Goal: Task Accomplishment & Management: Manage account settings

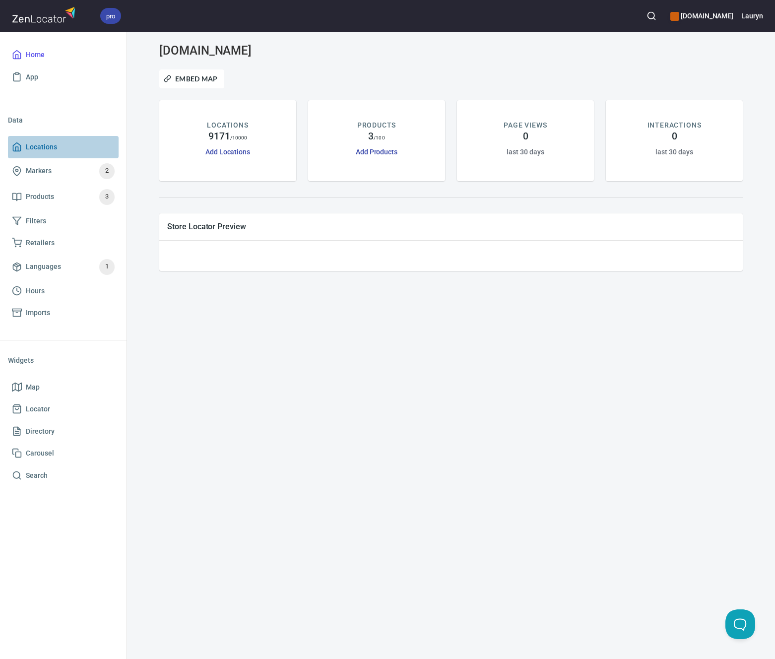
click at [84, 143] on span "Locations" at bounding box center [63, 147] width 103 height 12
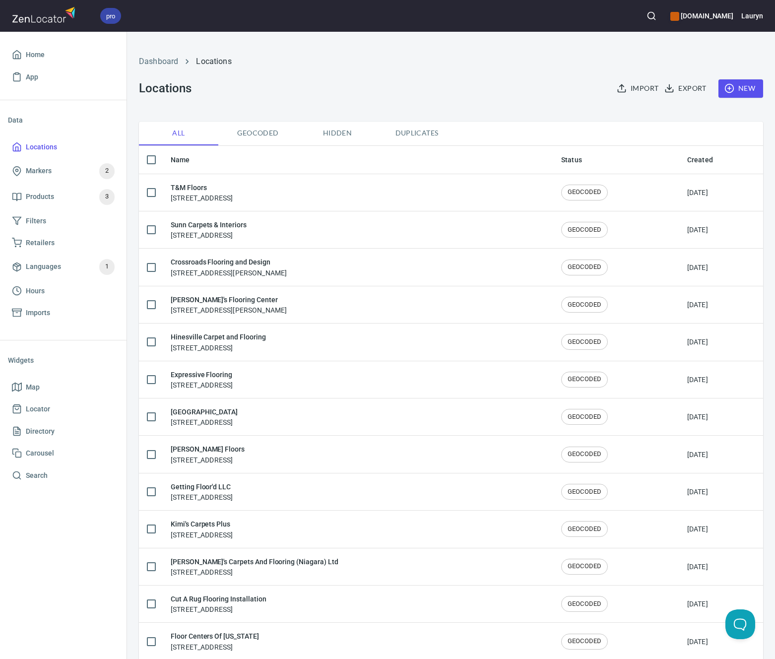
checkbox input "false"
click at [640, 21] on button "button" at bounding box center [651, 16] width 22 height 22
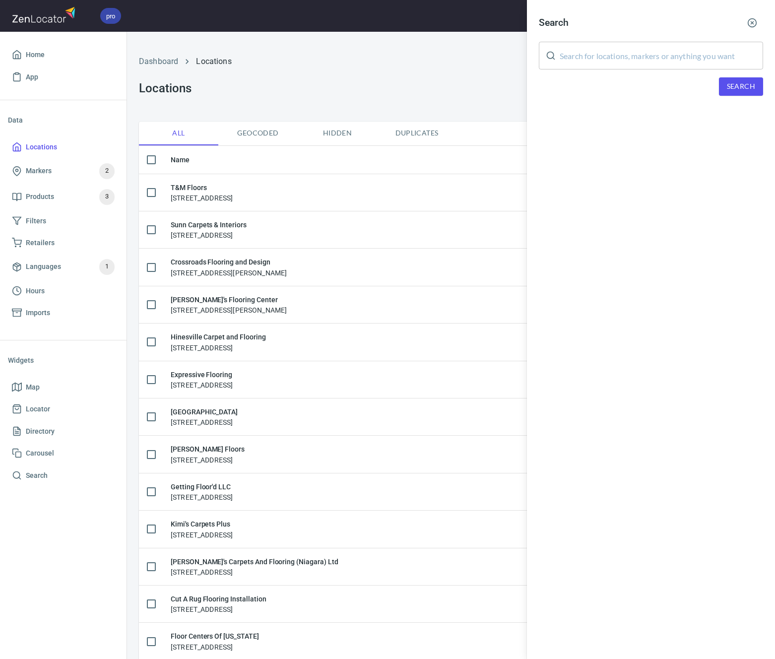
click at [638, 51] on input "text" at bounding box center [661, 56] width 203 height 28
paste input "80302"
type input "80302"
click at [729, 86] on span "Search" at bounding box center [741, 86] width 28 height 12
click at [752, 23] on line "button" at bounding box center [752, 23] width 2 height 2
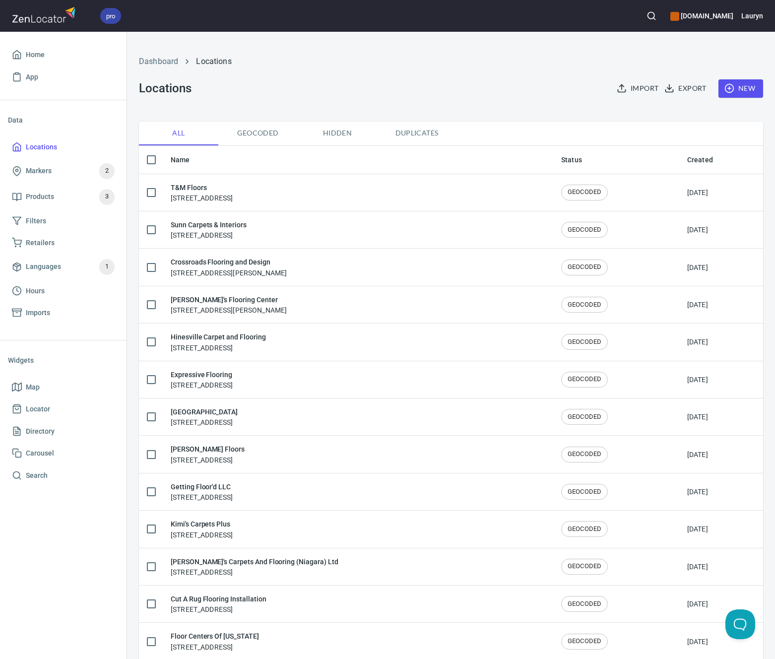
click at [731, 87] on span "New" at bounding box center [740, 88] width 29 height 12
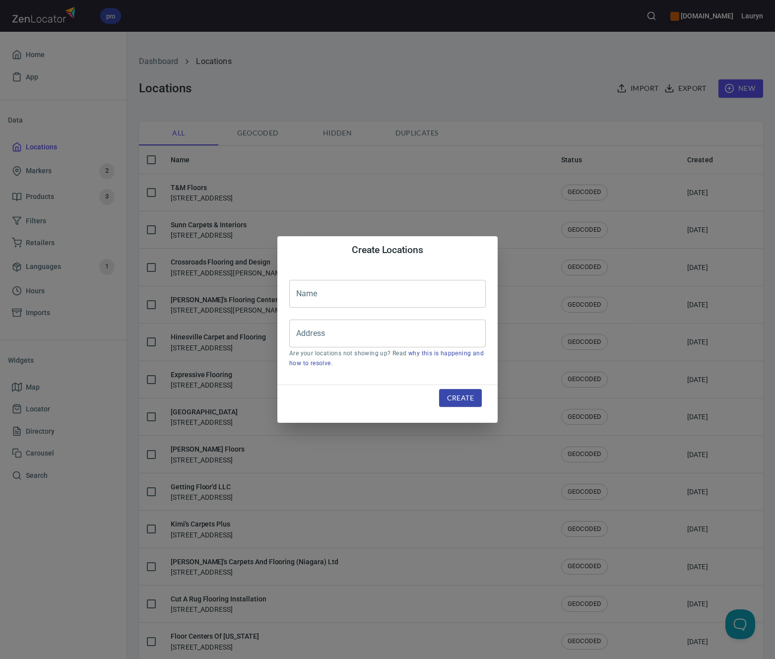
click at [400, 295] on input "text" at bounding box center [387, 294] width 196 height 28
paste input "Right This Way Flooring"
type input "Right This Way Flooring"
click at [395, 325] on input "Address" at bounding box center [380, 333] width 173 height 19
paste input "[STREET_ADDRESS]"
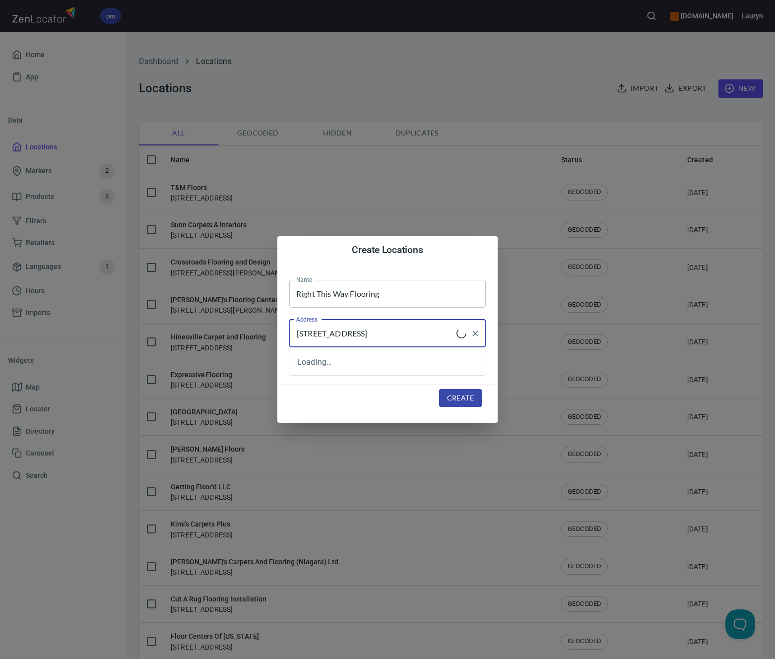
type input "[STREET_ADDRESS]"
click at [465, 392] on span "Create" at bounding box center [460, 398] width 27 height 12
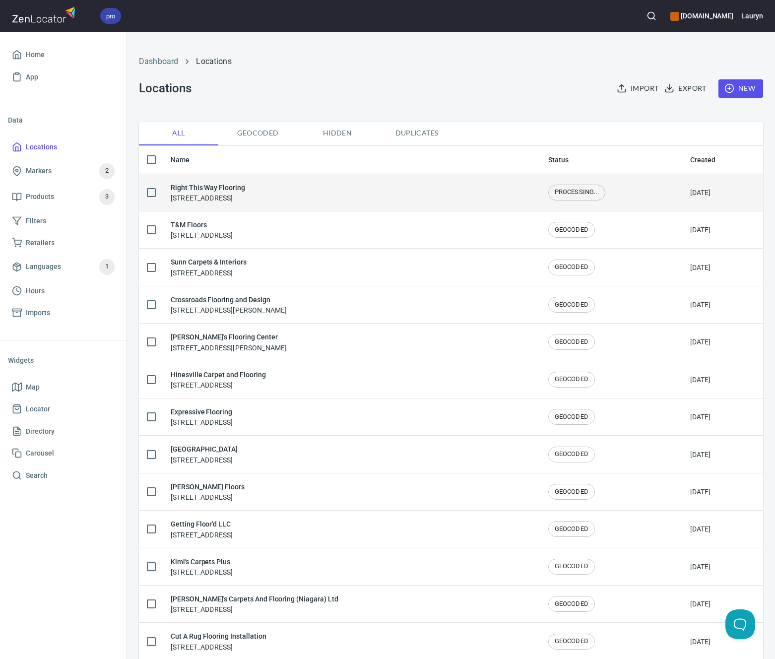
click at [401, 185] on div "Right This Way Flooring 2525 Arapahoe Ave E34, Boulder, CO 80302" at bounding box center [352, 192] width 362 height 21
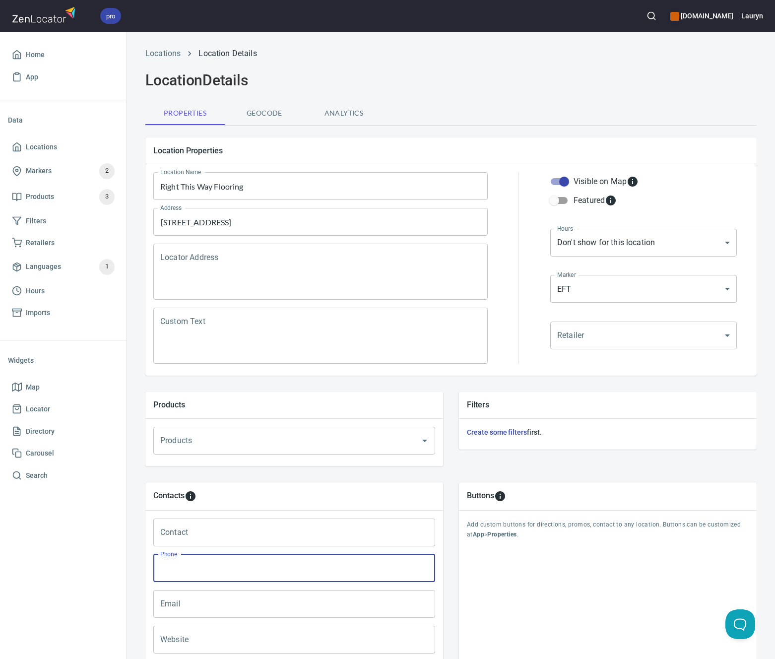
click at [197, 568] on input "Phone" at bounding box center [294, 568] width 282 height 28
paste input "http://www.rightthiswayflooring.com/"
type input "http://www.rightthiswayflooring.com/"
click at [438, 468] on div "Contacts Contact Contact Phone http://www.rightthiswayflooring.com/ Phone Email…" at bounding box center [450, 583] width 643 height 234
drag, startPoint x: 321, startPoint y: 570, endPoint x: 103, endPoint y: 569, distance: 217.8
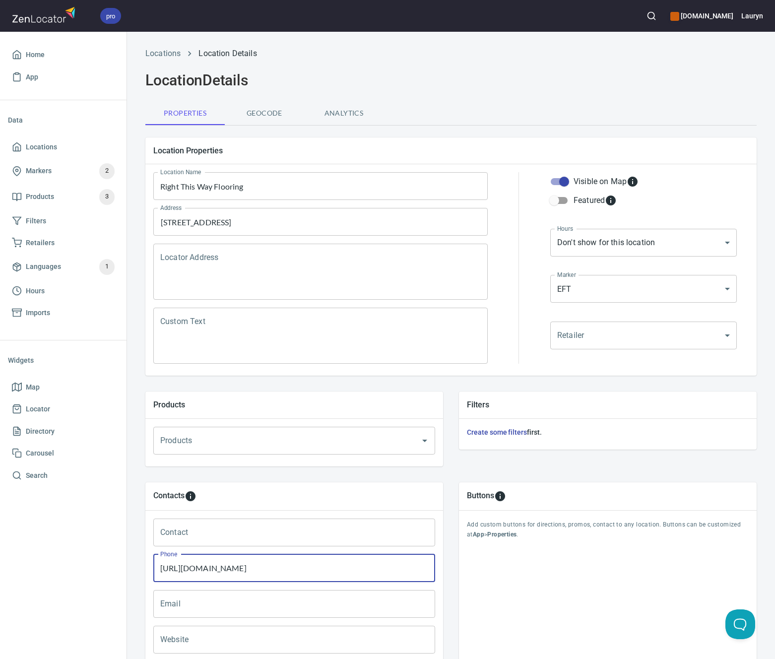
click at [103, 569] on div "pro www.engineeredfloors.com Lauryn Home App Data Locations Markers 2 Products …" at bounding box center [387, 329] width 775 height 659
click at [168, 636] on input "Website" at bounding box center [294, 640] width 282 height 28
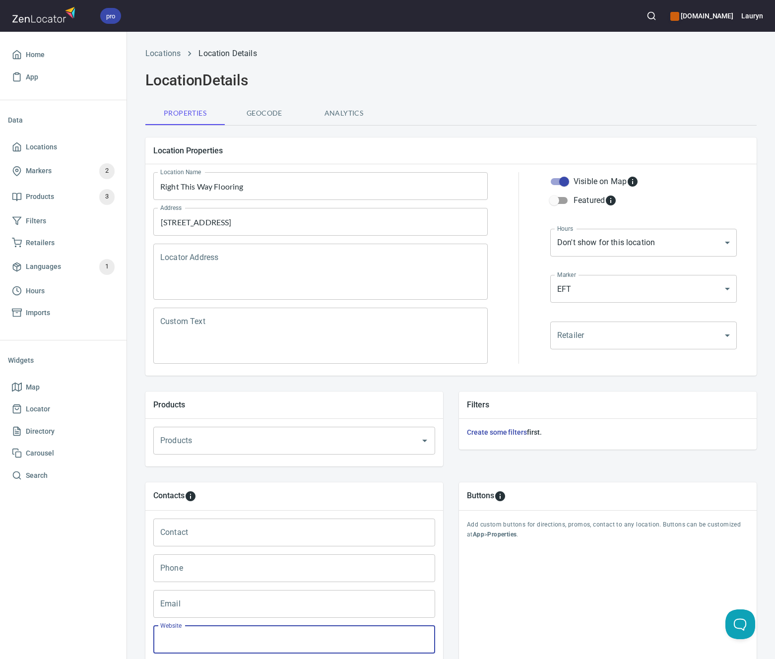
paste input "http://www.rightthiswayflooring.com/"
type input "http://www.rightthiswayflooring.com/"
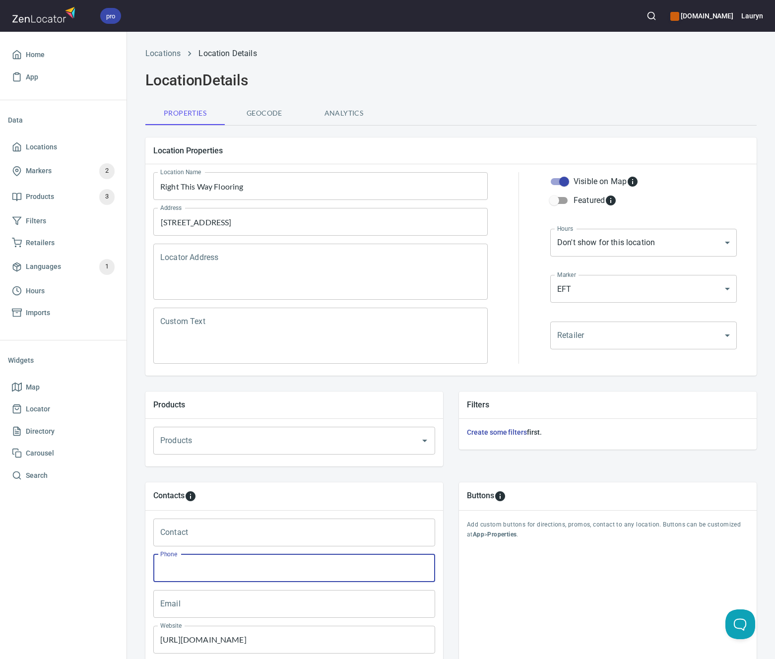
click at [188, 567] on input "Phone" at bounding box center [294, 568] width 282 height 28
paste input "(303) 951-5575"
click at [428, 581] on input "(303) 951-5575" at bounding box center [294, 568] width 282 height 28
type input "(303) 951-5575"
click at [460, 594] on div "Buttons Add custom buttons for directions, promos, contact to any location. But…" at bounding box center [608, 583] width 298 height 202
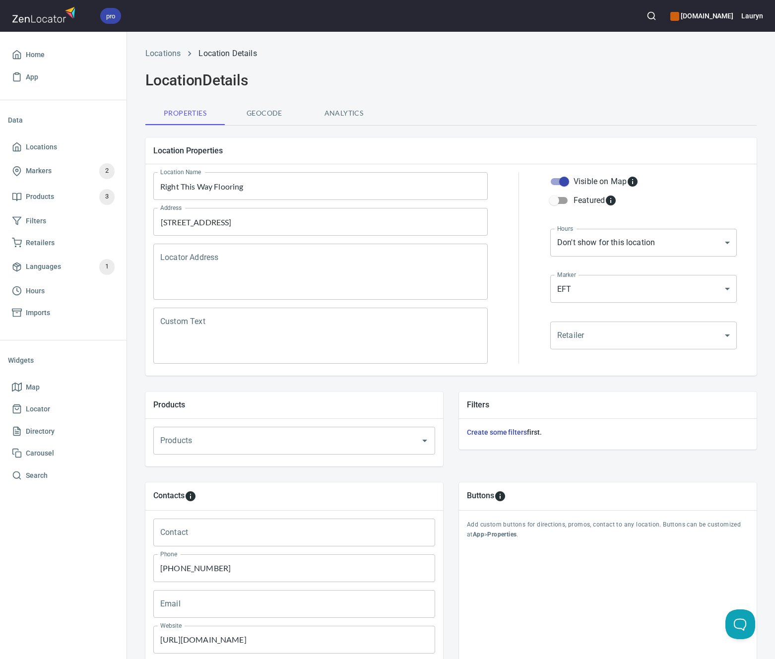
scroll to position [104, 0]
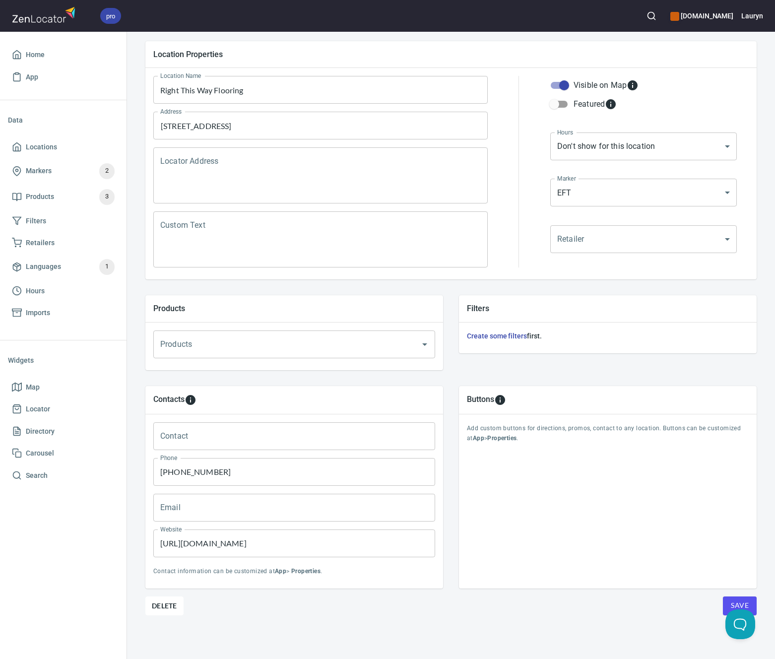
click at [725, 596] on button "Save" at bounding box center [740, 605] width 34 height 19
click at [69, 151] on span "Locations" at bounding box center [63, 147] width 103 height 12
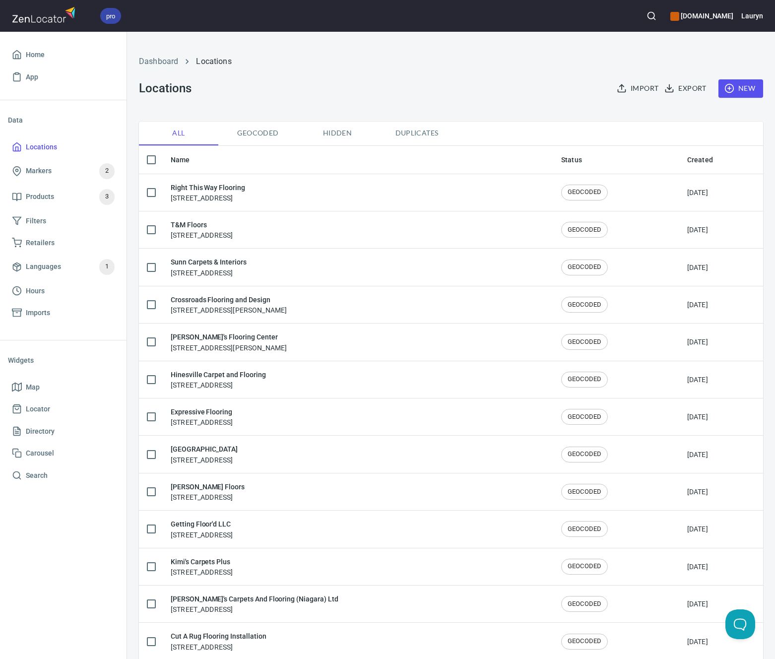
click at [646, 12] on icon "button" at bounding box center [651, 16] width 10 height 10
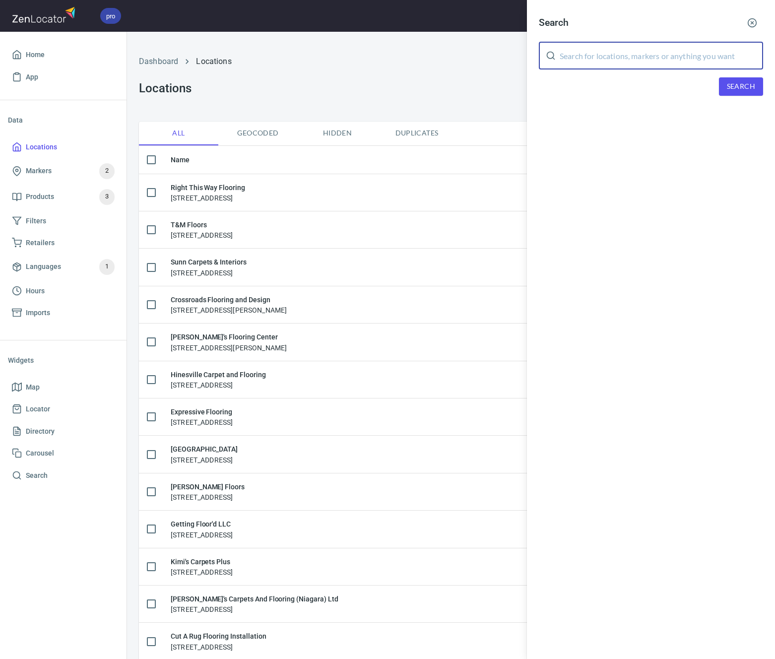
click at [632, 53] on input "text" at bounding box center [661, 56] width 203 height 28
paste input "80487"
type input "80487"
click at [728, 80] on span "Search" at bounding box center [741, 86] width 28 height 12
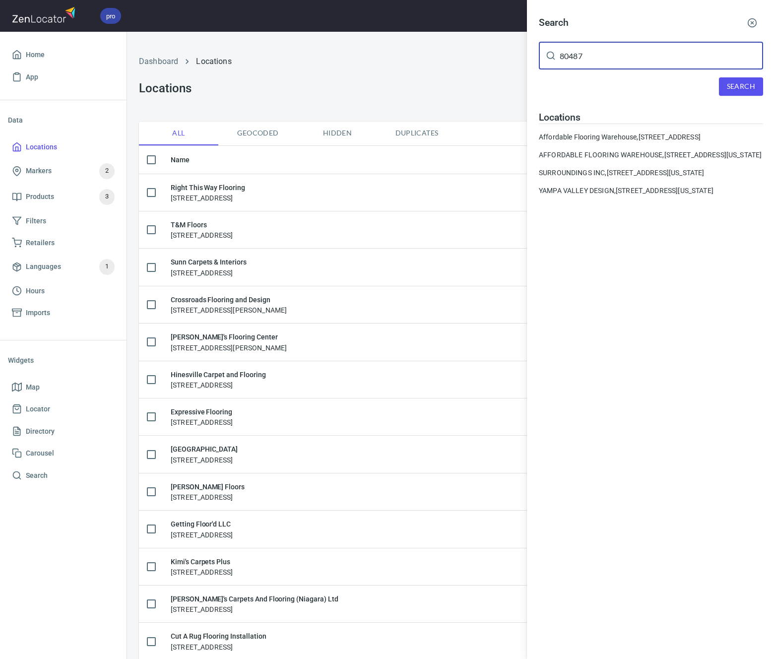
drag, startPoint x: 605, startPoint y: 53, endPoint x: 496, endPoint y: 53, distance: 109.6
click at [496, 53] on div "Search 80487 ​ Search Locations Affordable Flooring Warehouse, 2620 S Copper Fr…" at bounding box center [387, 329] width 775 height 659
click at [753, 27] on circle "button" at bounding box center [752, 23] width 8 height 8
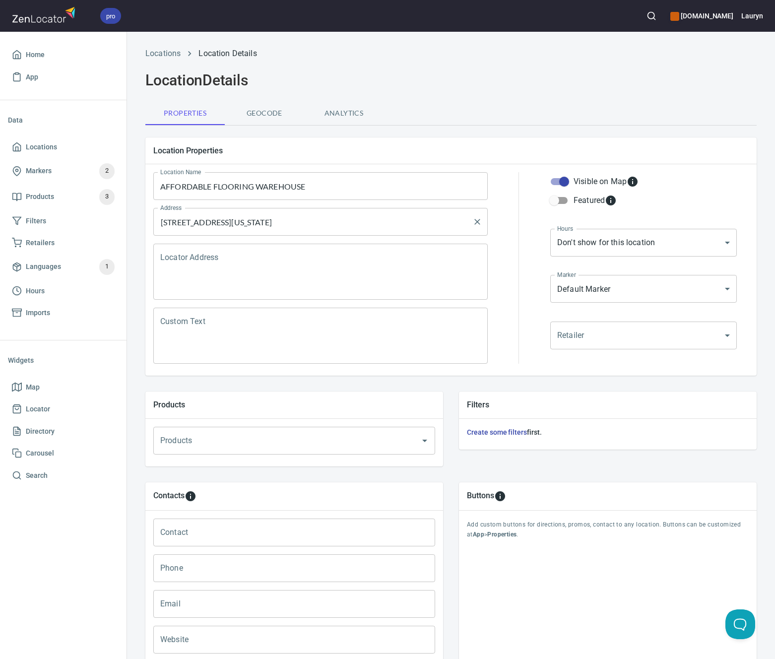
click at [339, 224] on input "[STREET_ADDRESS][US_STATE]" at bounding box center [313, 221] width 311 height 19
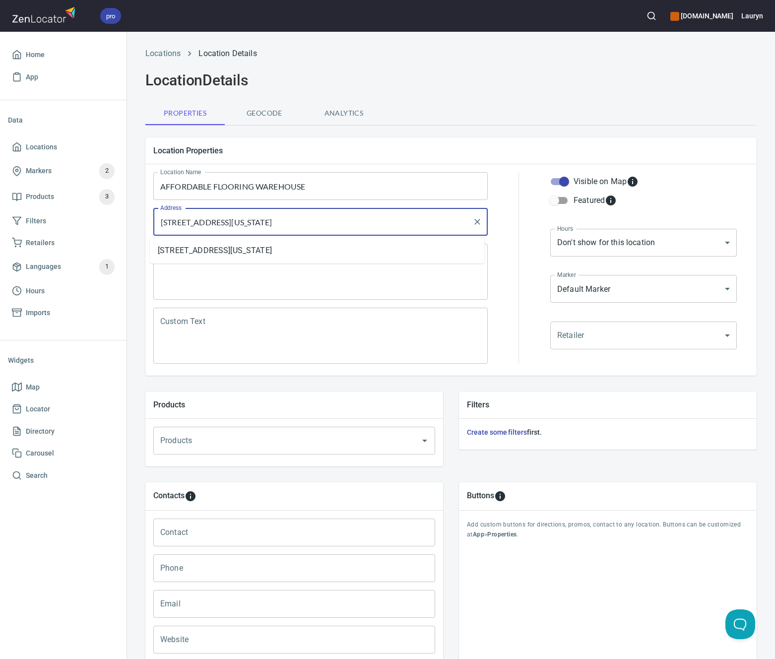
click at [339, 224] on input "[STREET_ADDRESS][US_STATE]" at bounding box center [313, 221] width 311 height 19
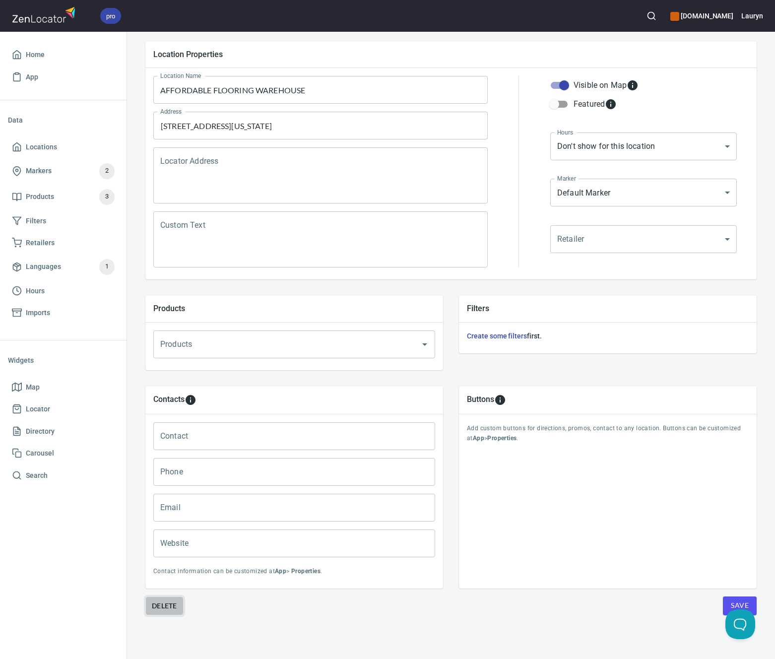
click at [166, 600] on span "Delete" at bounding box center [164, 606] width 25 height 12
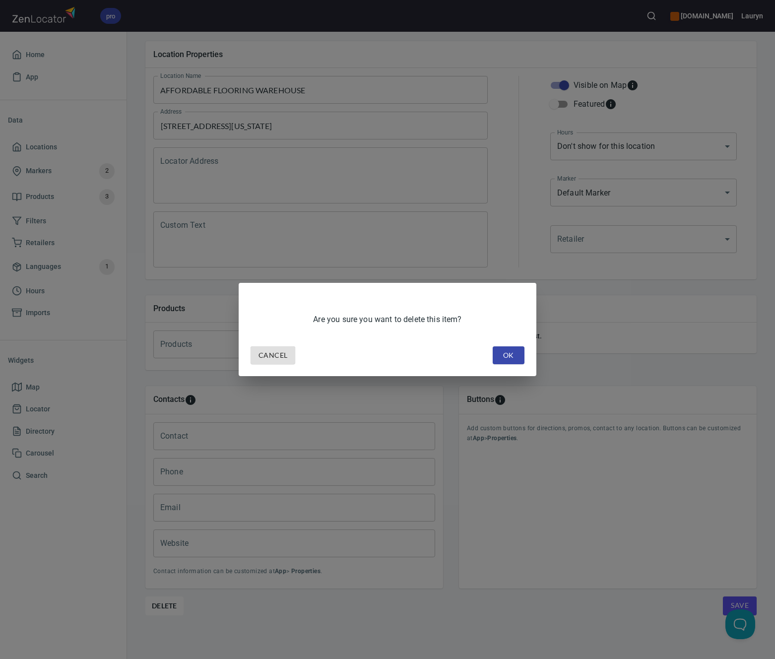
click at [510, 358] on span "OK" at bounding box center [509, 355] width 16 height 12
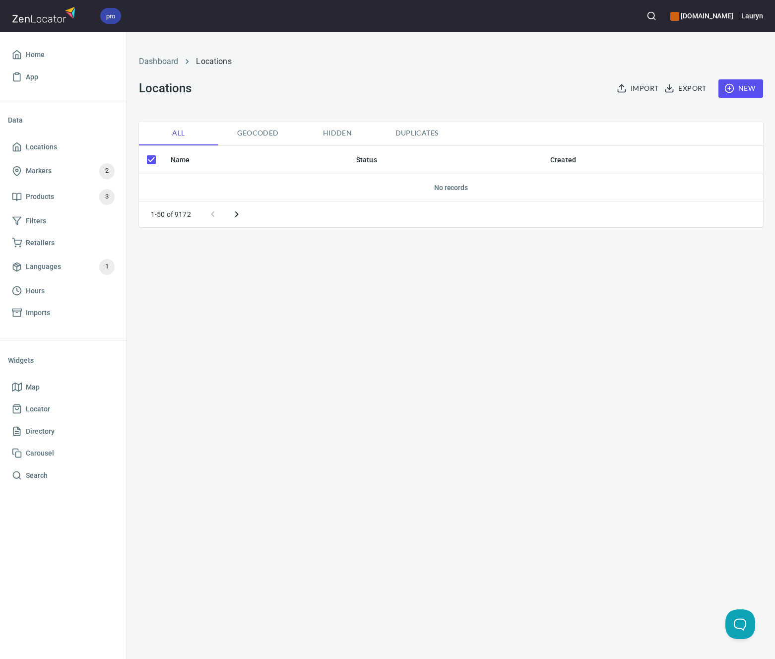
checkbox input "false"
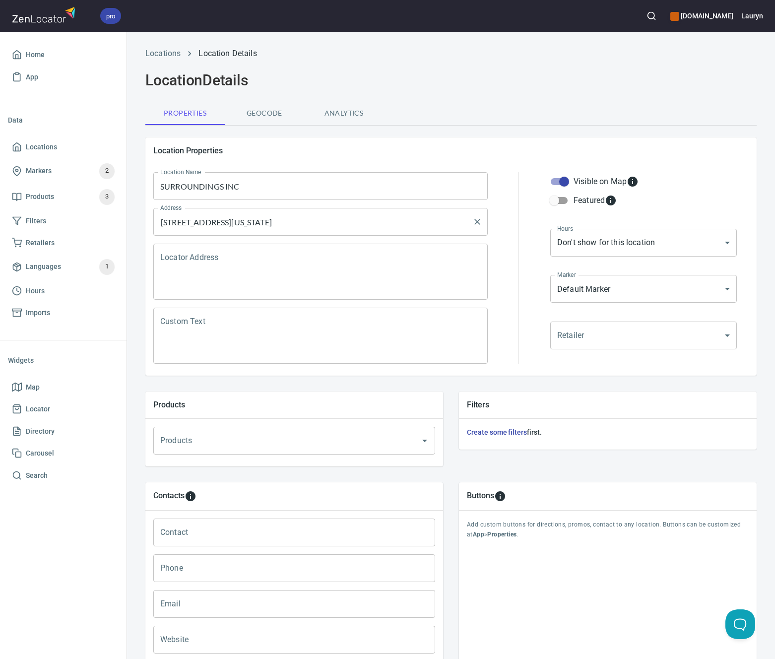
click at [299, 220] on input "1890 Loggers Ln Unit G, Steamboat Springs, Colorado 80487, United States" at bounding box center [313, 221] width 311 height 19
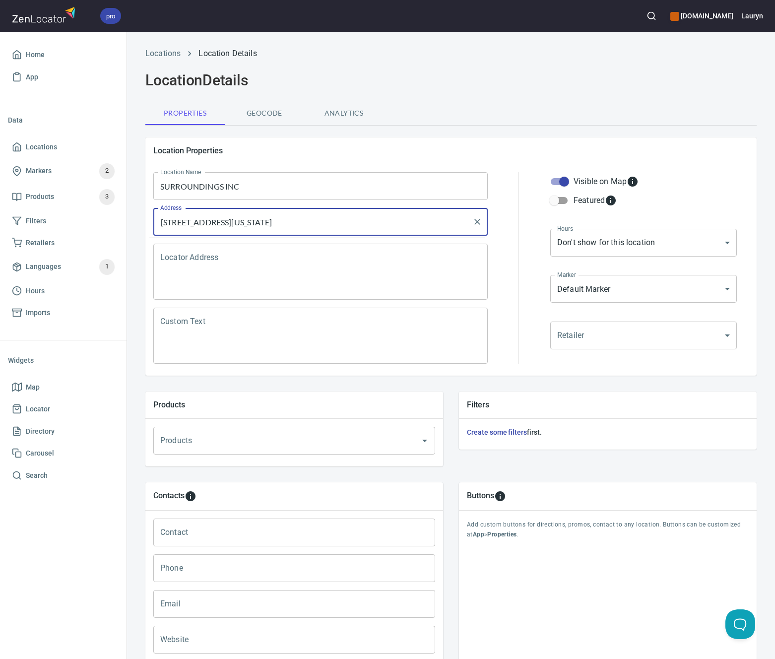
click at [299, 220] on input "1890 Loggers Ln Unit G, Steamboat Springs, Colorado 80487, United States" at bounding box center [313, 221] width 311 height 19
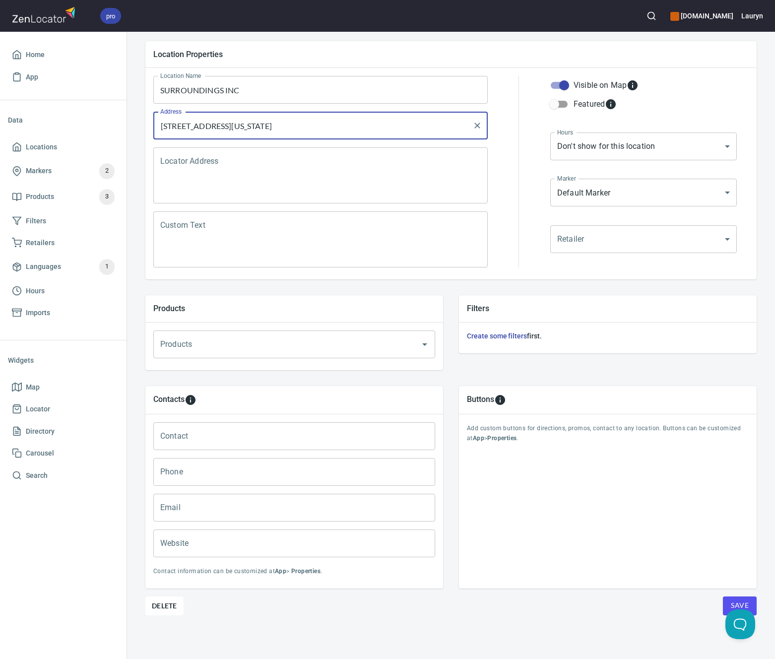
scroll to position [104, 0]
click at [159, 601] on span "Delete" at bounding box center [164, 606] width 25 height 12
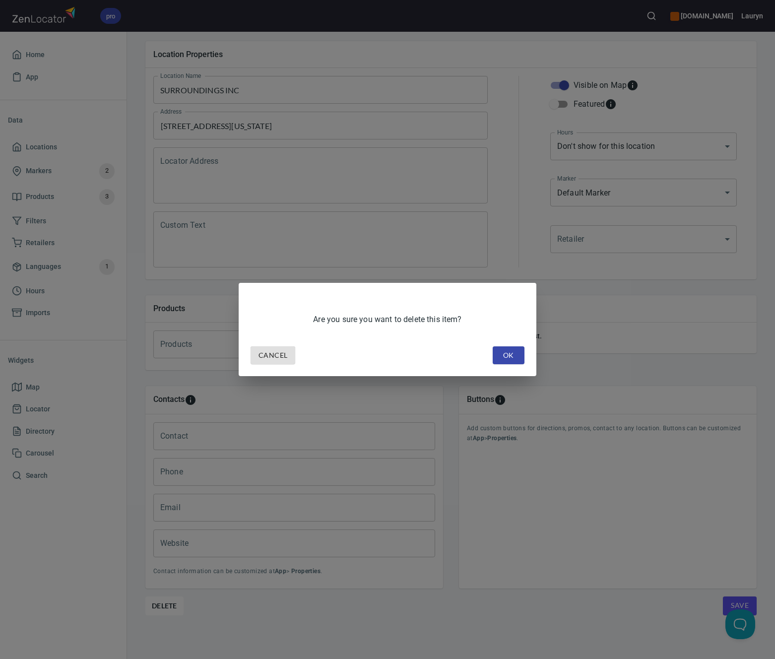
click at [502, 359] on span "OK" at bounding box center [509, 355] width 16 height 12
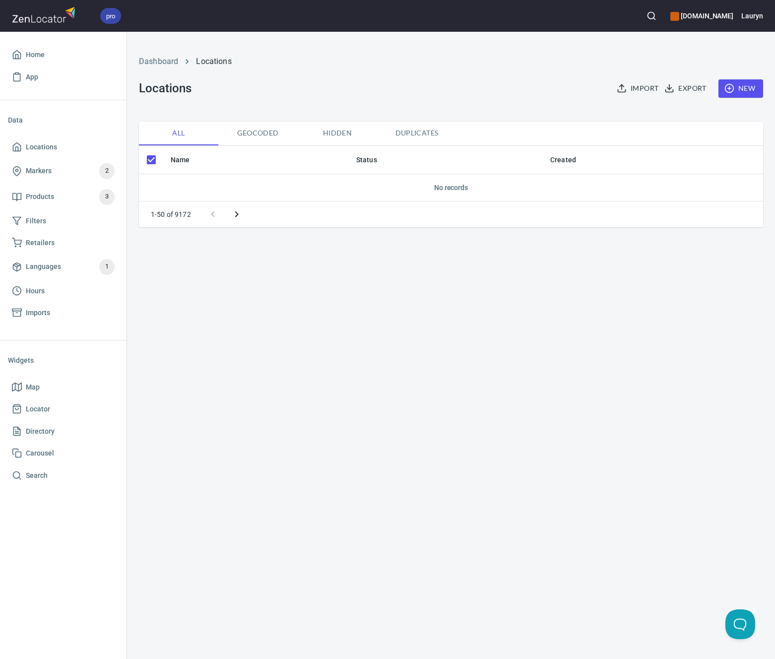
checkbox input "false"
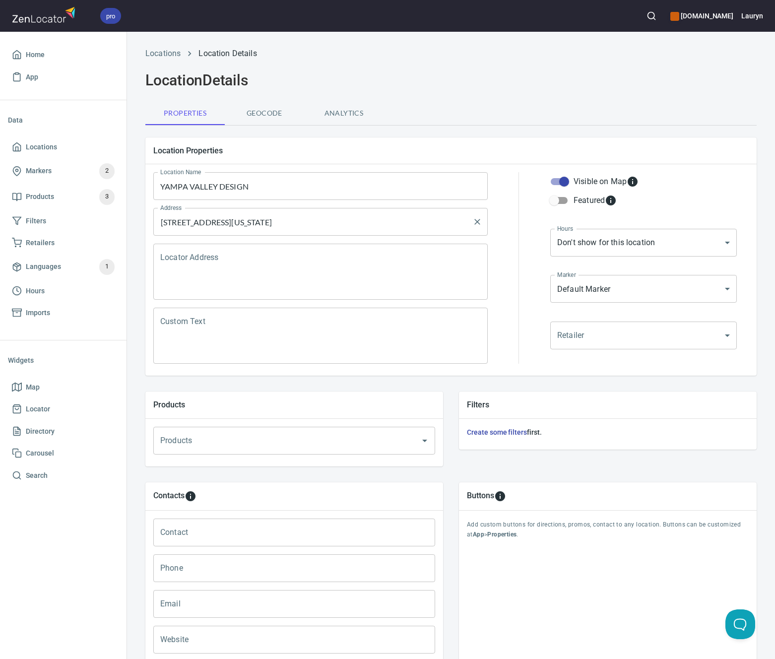
click at [271, 217] on input "[STREET_ADDRESS][US_STATE]" at bounding box center [313, 221] width 311 height 19
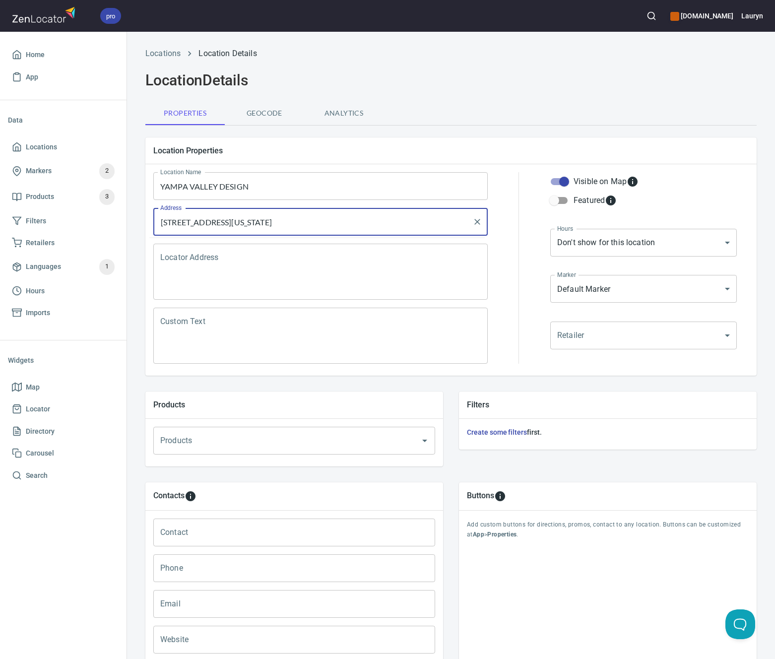
click at [271, 217] on input "[STREET_ADDRESS][US_STATE]" at bounding box center [313, 221] width 311 height 19
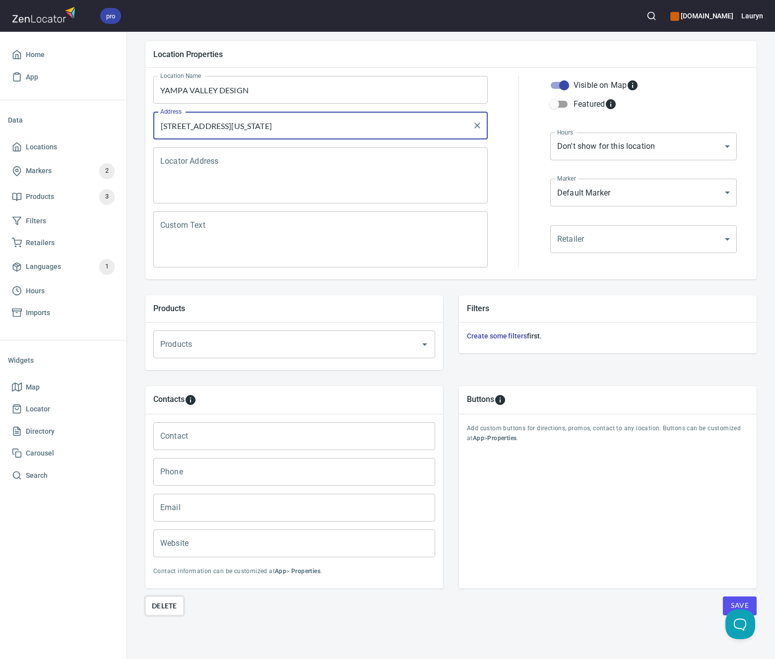
click at [155, 600] on span "Delete" at bounding box center [164, 606] width 25 height 12
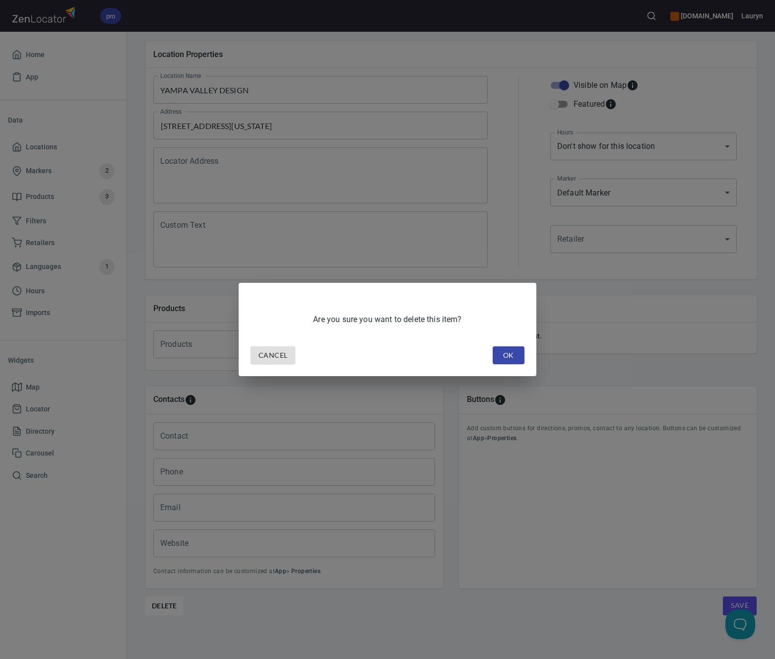
click at [500, 355] on button "OK" at bounding box center [509, 355] width 32 height 18
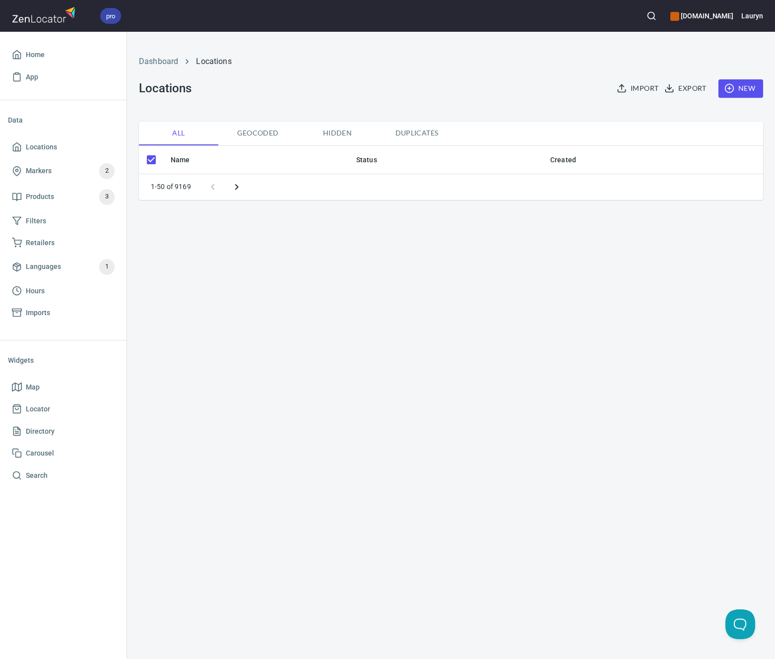
checkbox input "false"
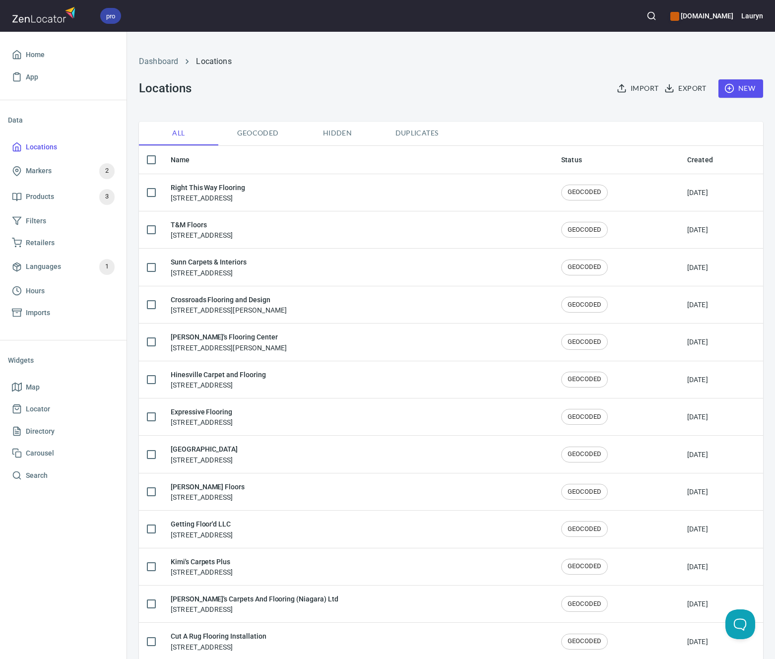
click at [647, 17] on circle "button" at bounding box center [650, 15] width 6 height 6
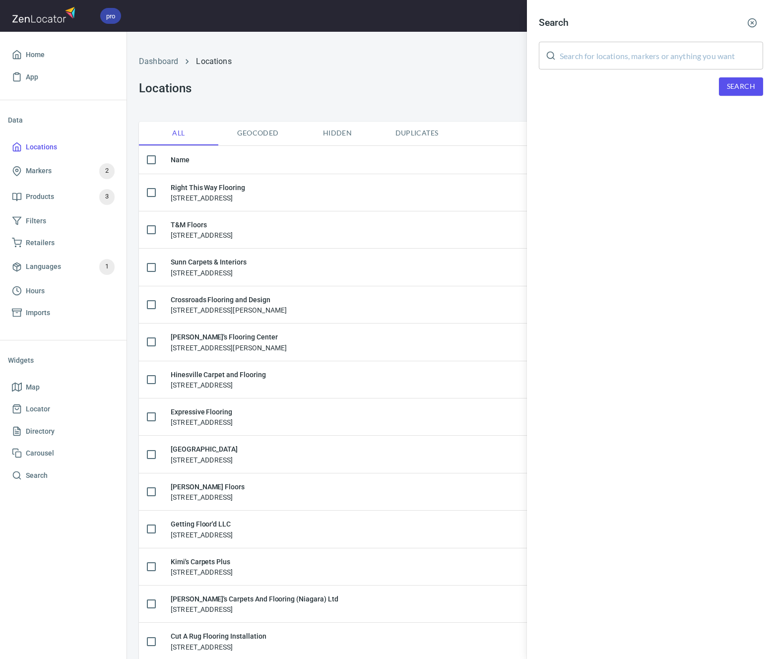
click at [644, 64] on input "text" at bounding box center [661, 56] width 203 height 28
paste input "80487"
type input "80487"
click at [755, 83] on button "Search" at bounding box center [741, 86] width 44 height 18
click at [754, 23] on icon "button" at bounding box center [752, 23] width 10 height 10
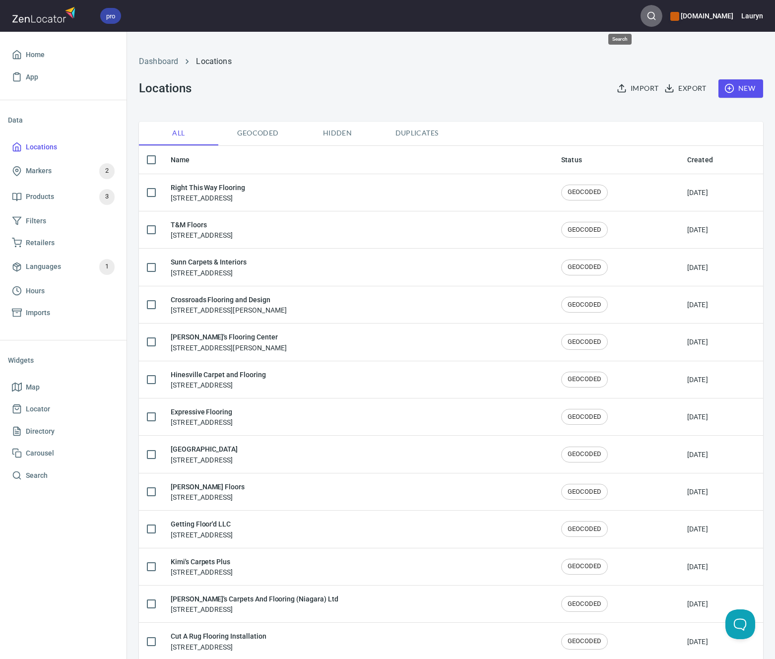
click at [653, 18] on line "button" at bounding box center [654, 19] width 2 height 2
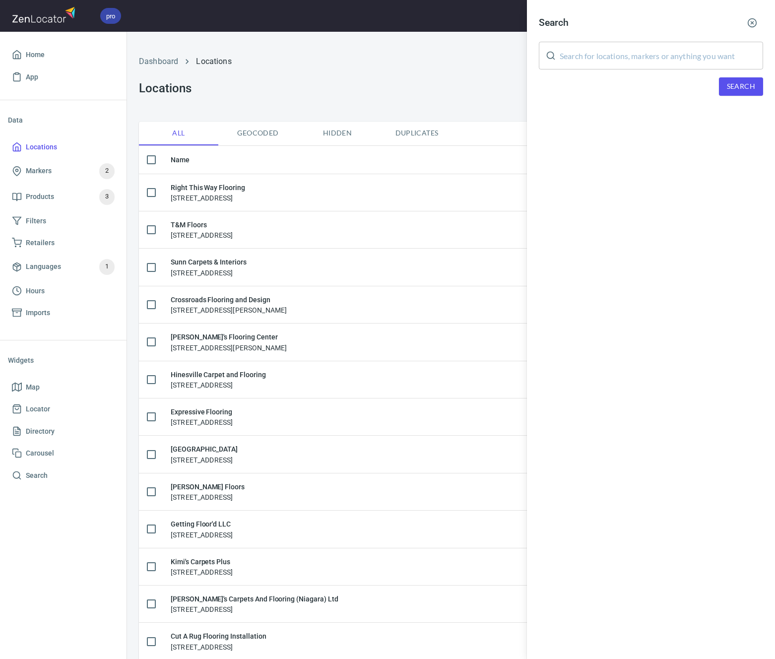
click at [639, 51] on input "text" at bounding box center [661, 56] width 203 height 28
paste input "80487"
type input "80487"
click at [731, 89] on span "Search" at bounding box center [741, 86] width 28 height 12
click at [739, 26] on div "Search" at bounding box center [651, 23] width 224 height 22
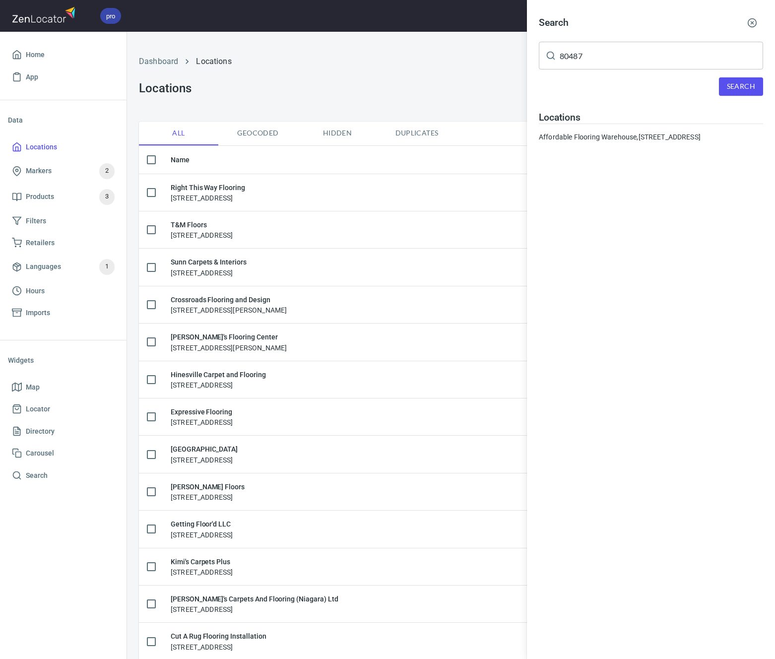
click at [754, 26] on icon "button" at bounding box center [752, 23] width 10 height 10
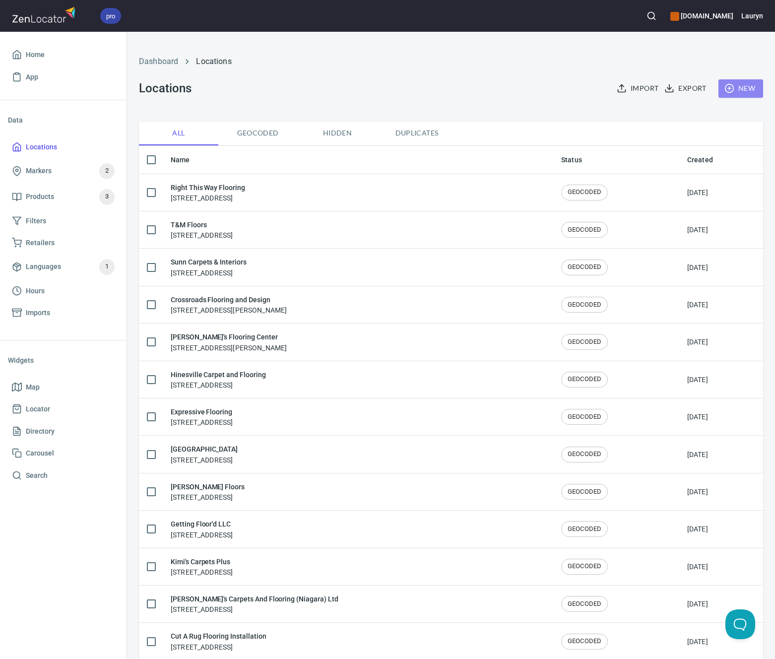
click at [724, 86] on icon "button" at bounding box center [729, 88] width 10 height 10
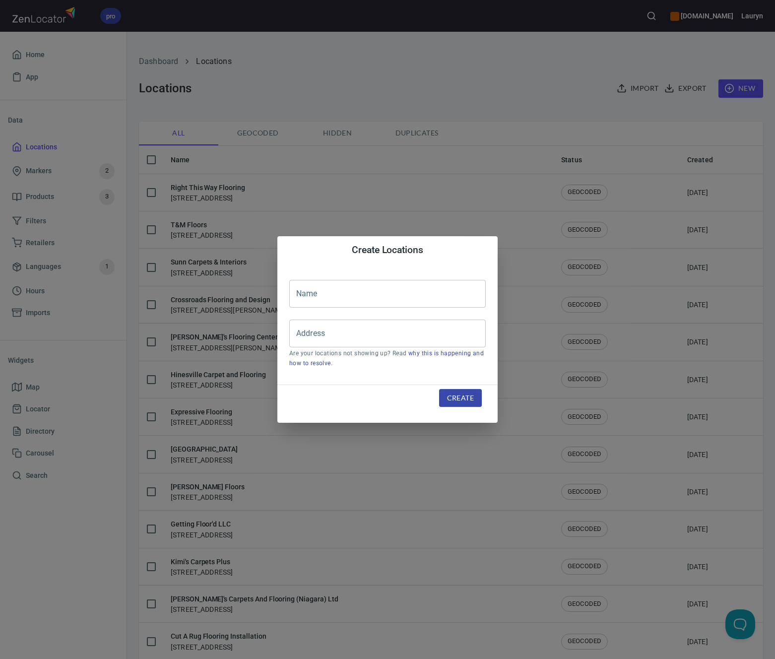
click at [422, 290] on input "text" at bounding box center [387, 294] width 196 height 28
paste input "Carpets Plus Flooring Designs"
type input "Carpets Plus Flooring Designs"
click at [422, 335] on input "Address" at bounding box center [380, 333] width 173 height 19
paste input "[STREET_ADDRESS]"
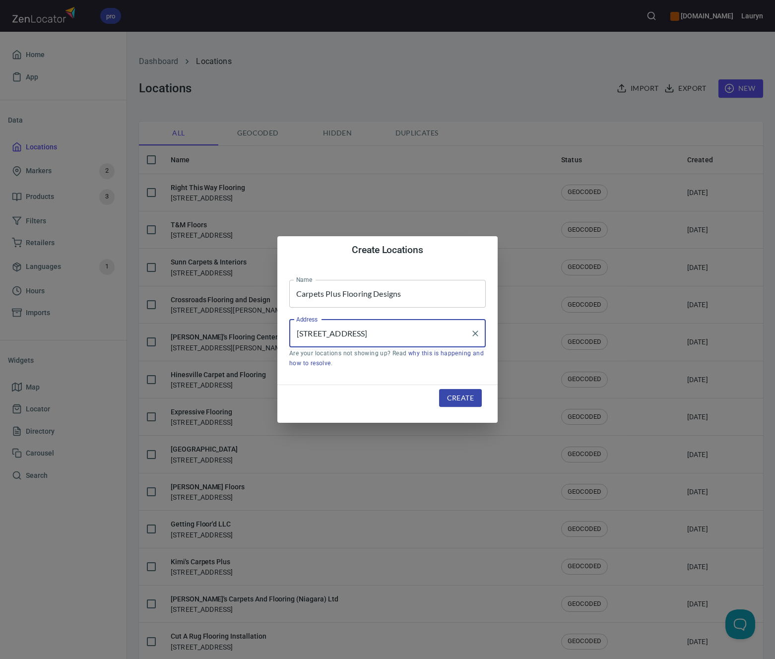
scroll to position [0, 21]
type input "[STREET_ADDRESS]"
click at [458, 392] on span "Create" at bounding box center [460, 398] width 27 height 12
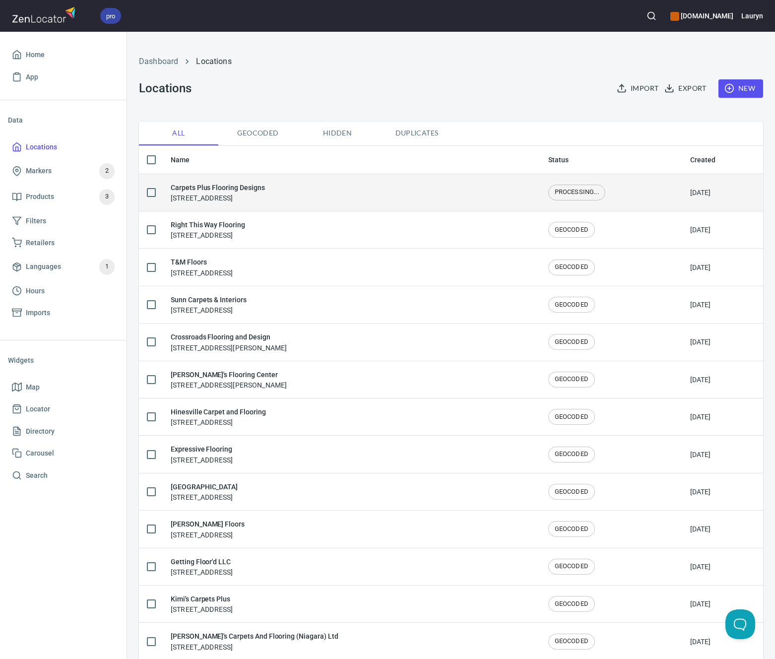
click at [422, 182] on div "Carpets Plus Flooring Designs 1625 Mid Valley Dr #5, Steamboat Springs, CO 80487" at bounding box center [352, 192] width 362 height 21
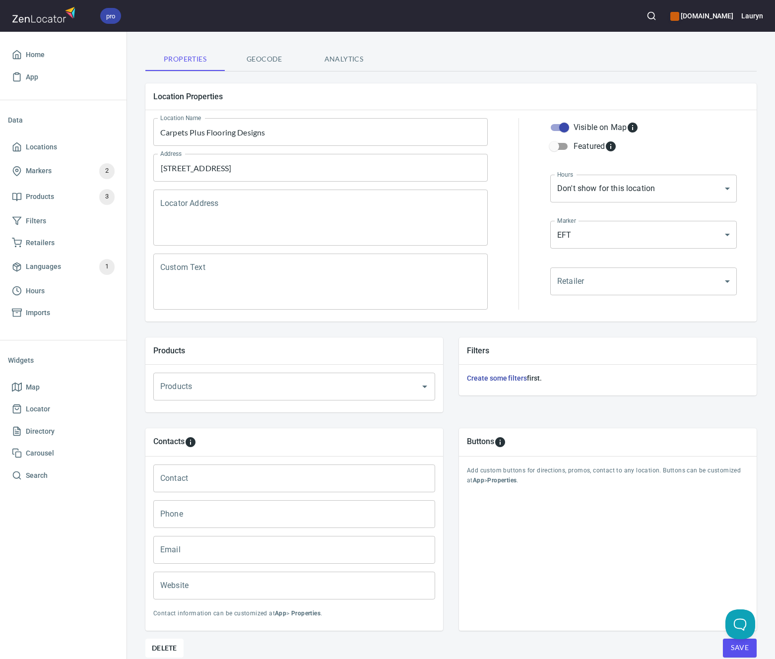
scroll to position [104, 0]
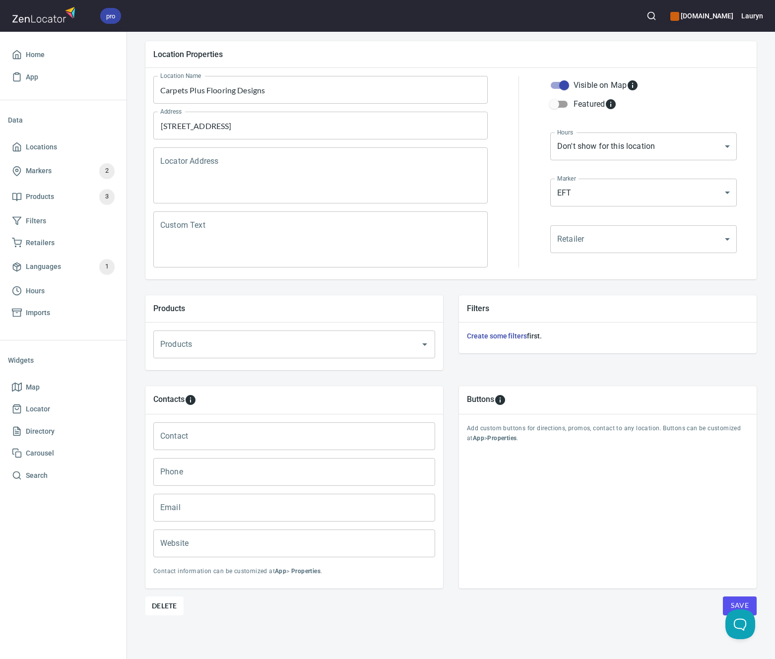
click at [265, 467] on input "Phone" at bounding box center [294, 472] width 282 height 28
paste input "(970) 870-8036"
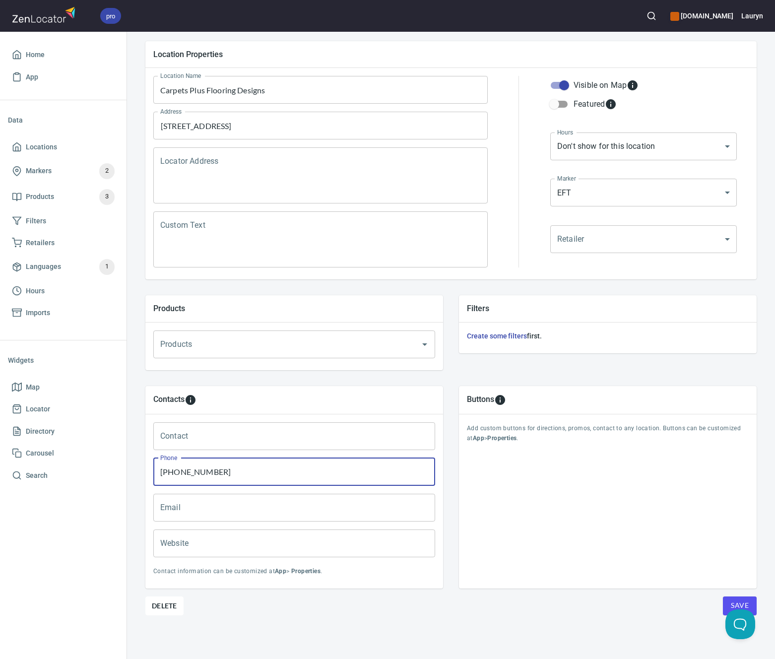
type input "(970) 870-8036"
click at [576, 448] on div "Buttons Add custom buttons for directions, promos, contact to any location. But…" at bounding box center [608, 487] width 298 height 202
click at [354, 547] on input "Website" at bounding box center [294, 543] width 282 height 28
paste input "https://steamboatcarpetsplus.com/"
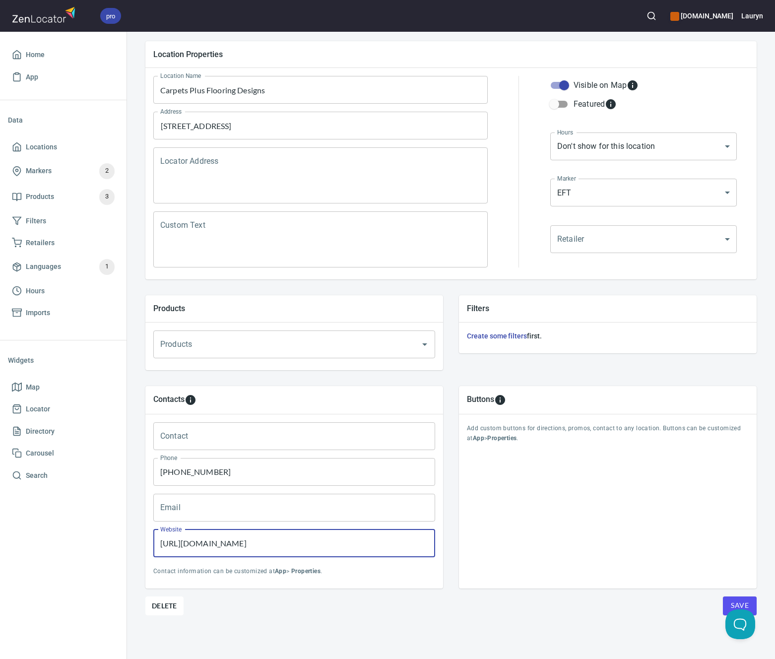
type input "https://steamboatcarpetsplus.com/"
click at [541, 560] on div "Buttons Add custom buttons for directions, promos, contact to any location. But…" at bounding box center [608, 487] width 298 height 202
click at [727, 596] on button "Save" at bounding box center [740, 605] width 34 height 19
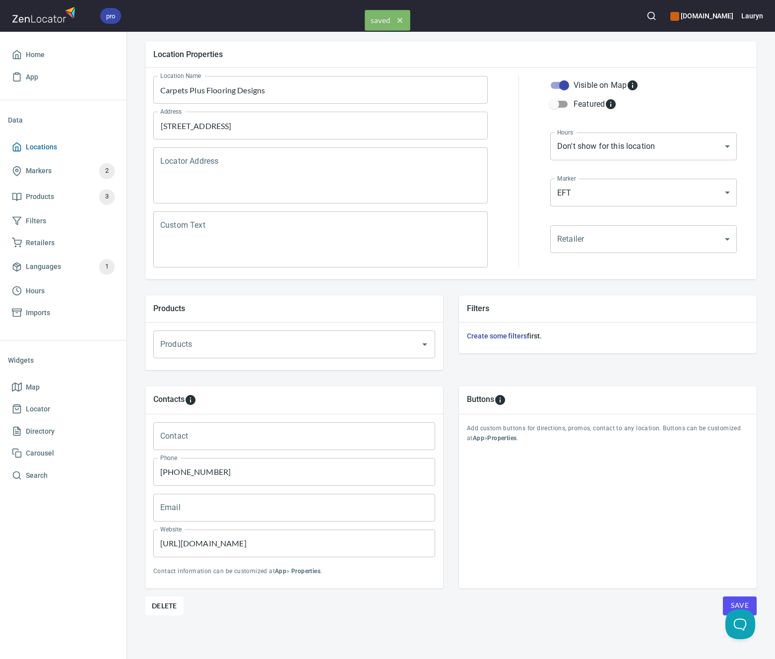
click at [78, 147] on span "Locations" at bounding box center [63, 147] width 103 height 12
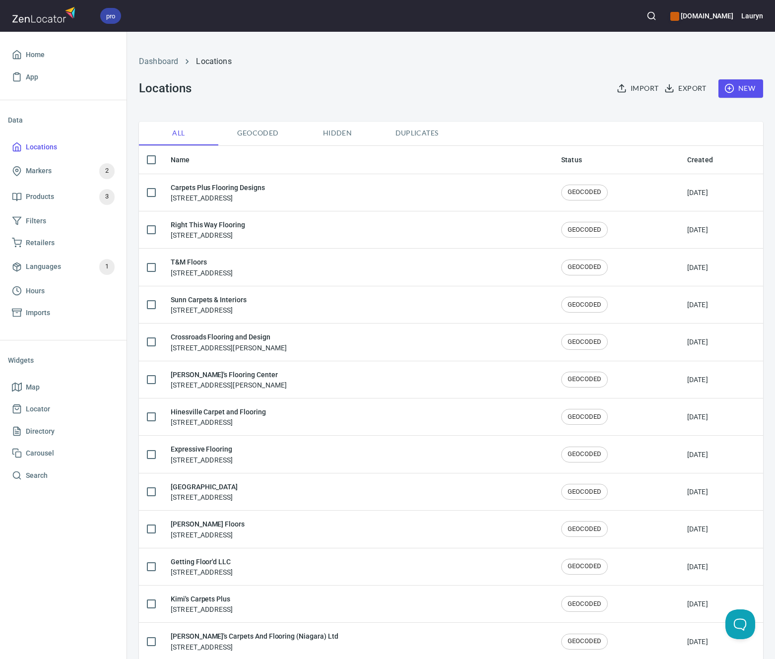
click at [640, 17] on button "button" at bounding box center [651, 16] width 22 height 22
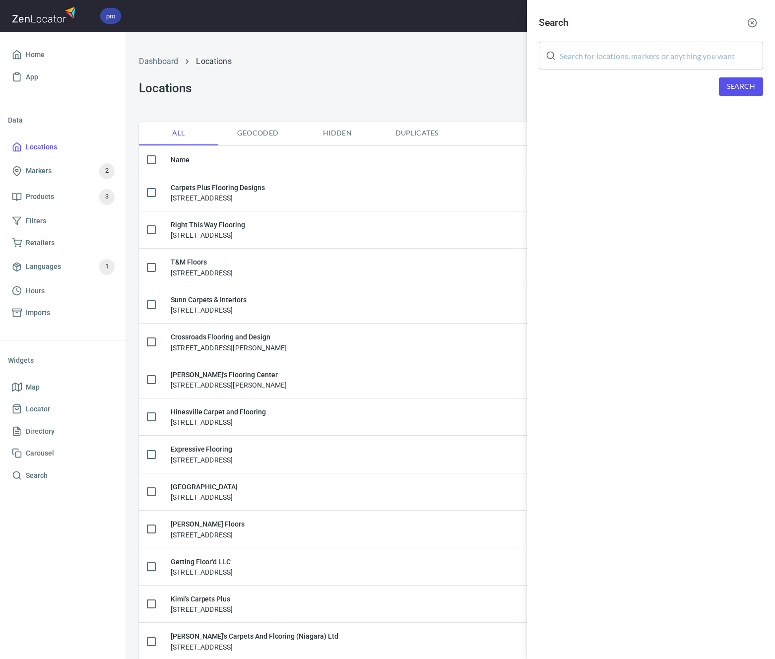
click at [627, 47] on input "text" at bounding box center [661, 56] width 203 height 28
paste input "1815 Central Park"
click at [751, 88] on span "Search" at bounding box center [741, 86] width 28 height 12
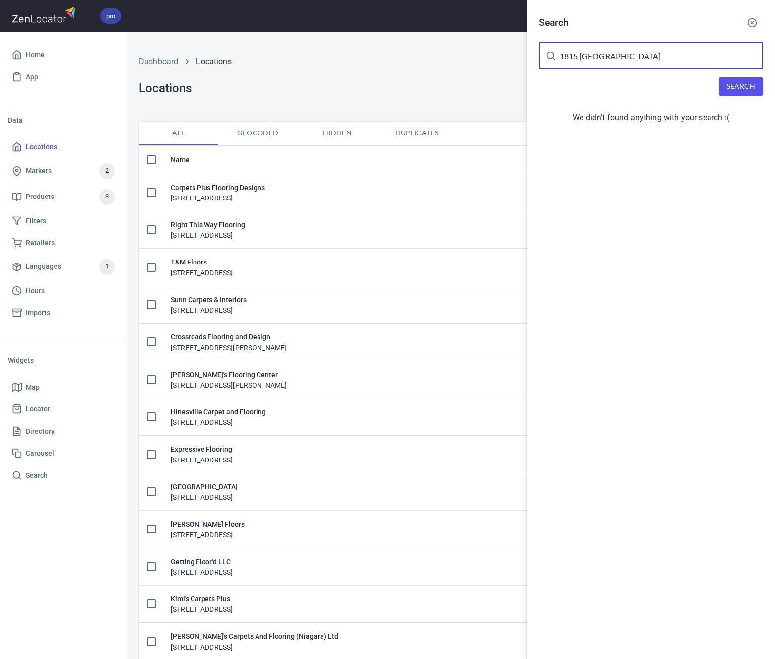
drag, startPoint x: 660, startPoint y: 53, endPoint x: 575, endPoint y: 55, distance: 84.4
click at [575, 55] on input "1815 Central Park" at bounding box center [661, 56] width 203 height 28
click at [749, 91] on span "Search" at bounding box center [741, 86] width 28 height 12
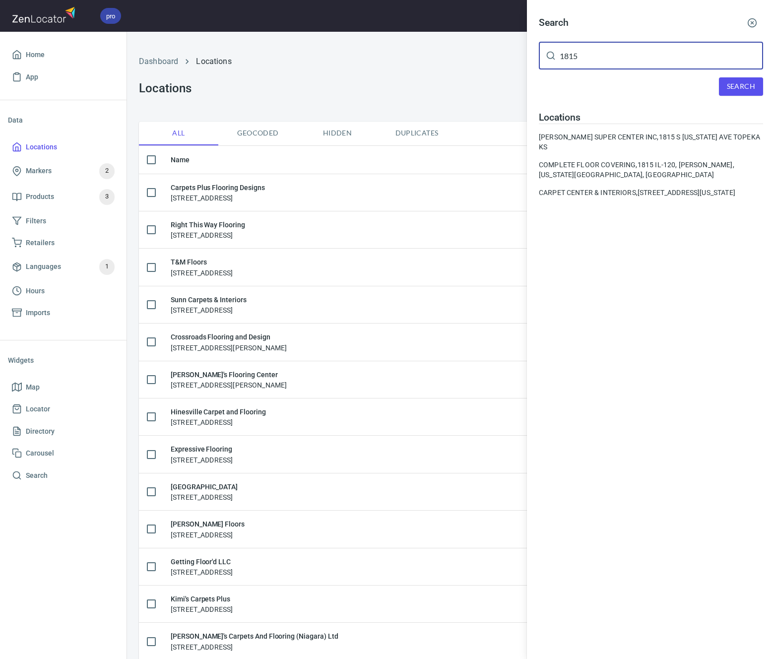
drag, startPoint x: 651, startPoint y: 56, endPoint x: 482, endPoint y: 56, distance: 169.7
click at [482, 56] on div "Search 1815 ​ Search Locations STEARNS SUPER CENTER INC, 1815 S KANSAS AVE TOPE…" at bounding box center [387, 329] width 775 height 659
paste input "Steamboat"
type input "Steamboat"
click at [750, 80] on span "Search" at bounding box center [741, 86] width 28 height 12
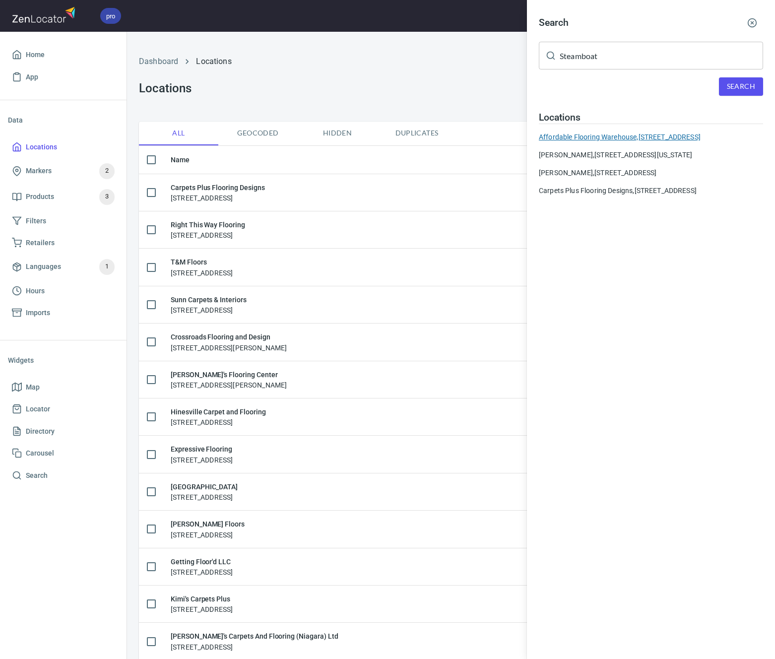
click at [608, 139] on div "Affordable Flooring Warehouse, 2620 S Copper Frontage, Steamboat Springs, CO 80…" at bounding box center [651, 137] width 224 height 10
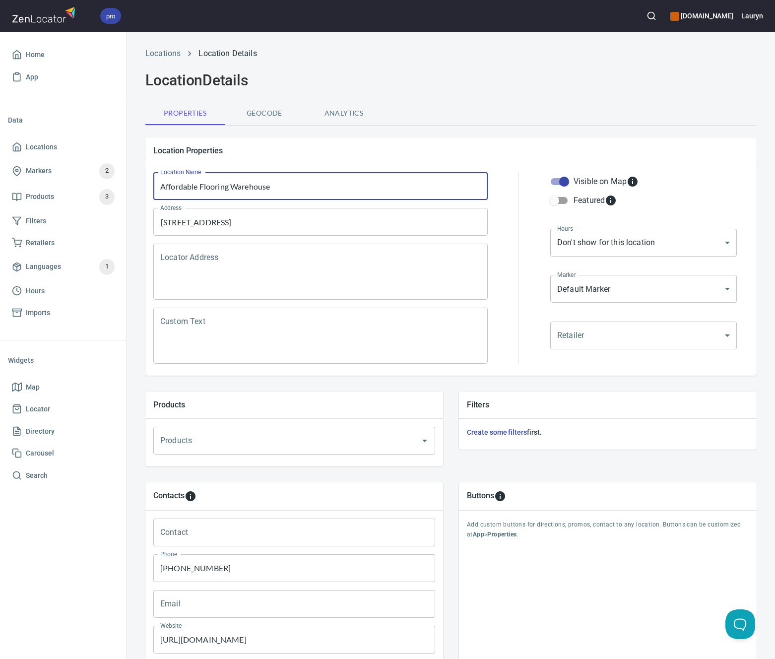
drag, startPoint x: 295, startPoint y: 188, endPoint x: 122, endPoint y: 188, distance: 173.1
click at [122, 188] on div "pro www.engineeredfloors.com Lauryn Home App Data Locations Markers 2 Products …" at bounding box center [387, 329] width 775 height 659
paste input "Glassman Surfaces/AFW Flooring"
type input "Glassman Surfaces/AFW Flooring"
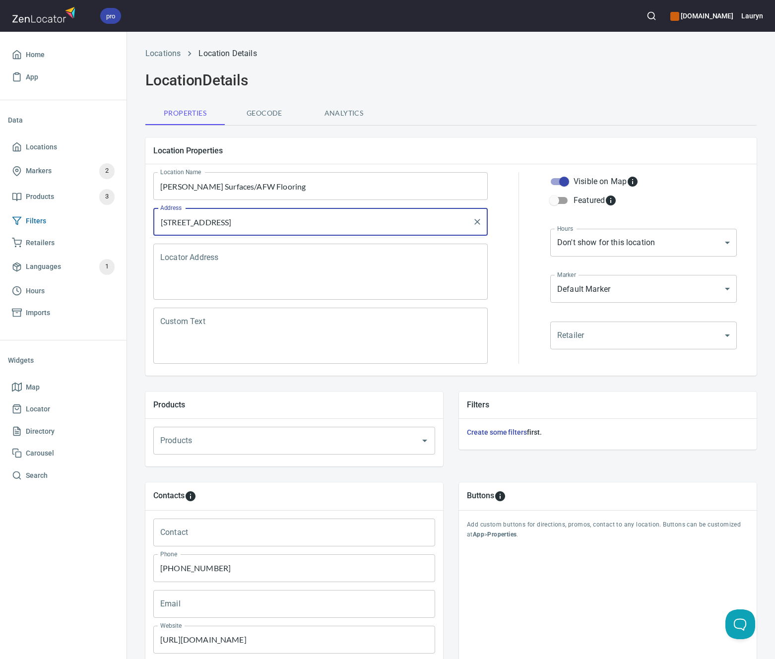
drag, startPoint x: 375, startPoint y: 221, endPoint x: 116, endPoint y: 221, distance: 259.0
click at [116, 221] on div "pro www.engineeredfloors.com Lauryn Home App Data Locations Markers 2 Products …" at bounding box center [387, 329] width 775 height 659
click at [555, 119] on div "Properties Geocode Analytics" at bounding box center [450, 113] width 611 height 24
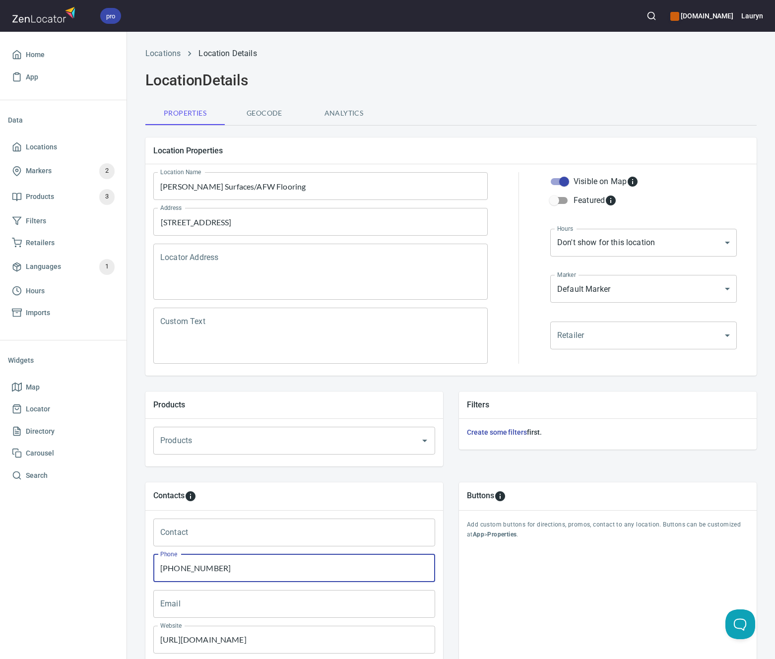
drag, startPoint x: 256, startPoint y: 568, endPoint x: 121, endPoint y: 561, distance: 135.1
click at [121, 561] on div "pro www.engineeredfloors.com Lauryn Home App Data Locations Markers 2 Products …" at bounding box center [387, 329] width 775 height 659
paste input "https://affordableflooringwarehouse.com/"
type input "(970) 870-8036"
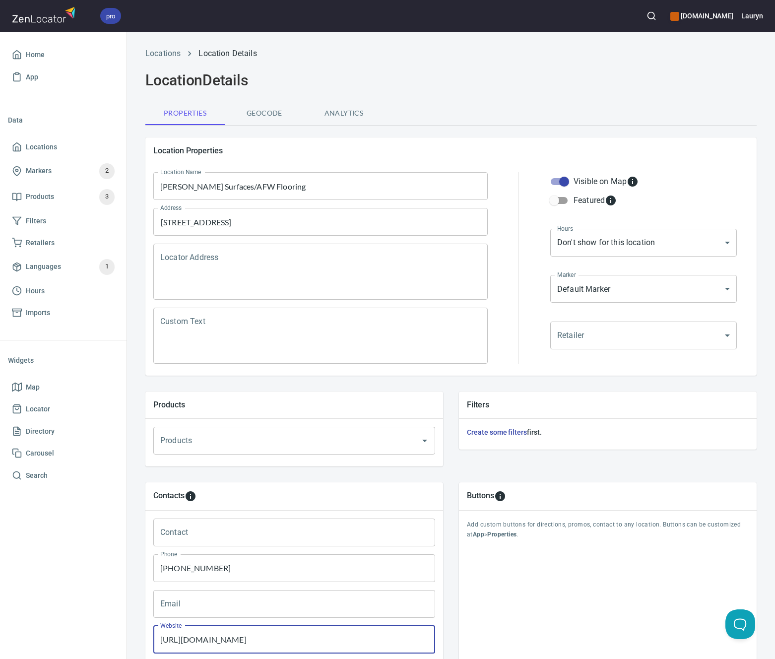
drag, startPoint x: 292, startPoint y: 637, endPoint x: 115, endPoint y: 635, distance: 177.1
click at [115, 635] on div "pro www.engineeredfloors.com Lauryn Home App Data Locations Markers 2 Products …" at bounding box center [387, 329] width 775 height 659
paste input "affordableflooringwarehouse"
type input "https://affordableflooringwarehouse.com/"
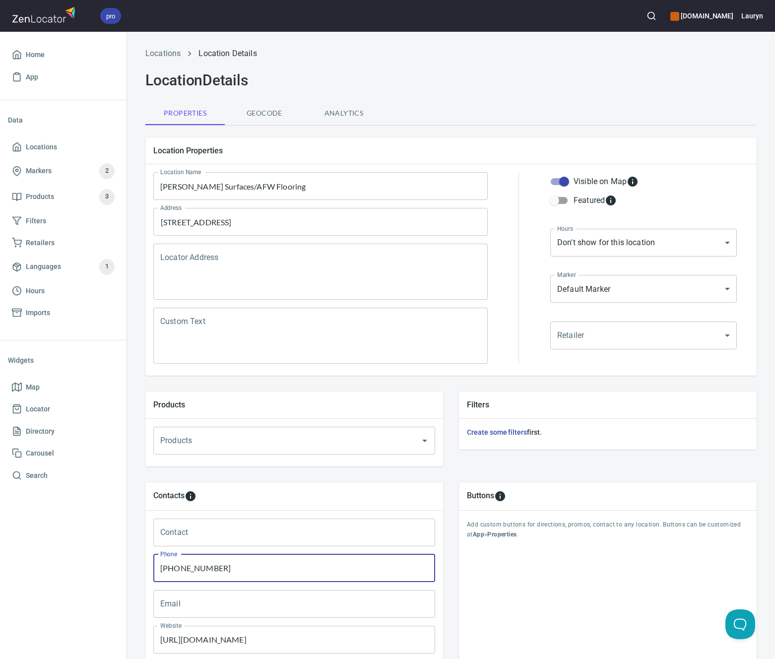
drag, startPoint x: 242, startPoint y: 566, endPoint x: 70, endPoint y: 566, distance: 171.7
click at [70, 566] on div "pro www.engineeredfloors.com Lauryn Home App Data Locations Markers 2 Products …" at bounding box center [387, 329] width 775 height 659
paste input "0754"
type input "(970) 870-0754"
click at [451, 459] on div "Filters Create some filters first." at bounding box center [608, 428] width 314 height 90
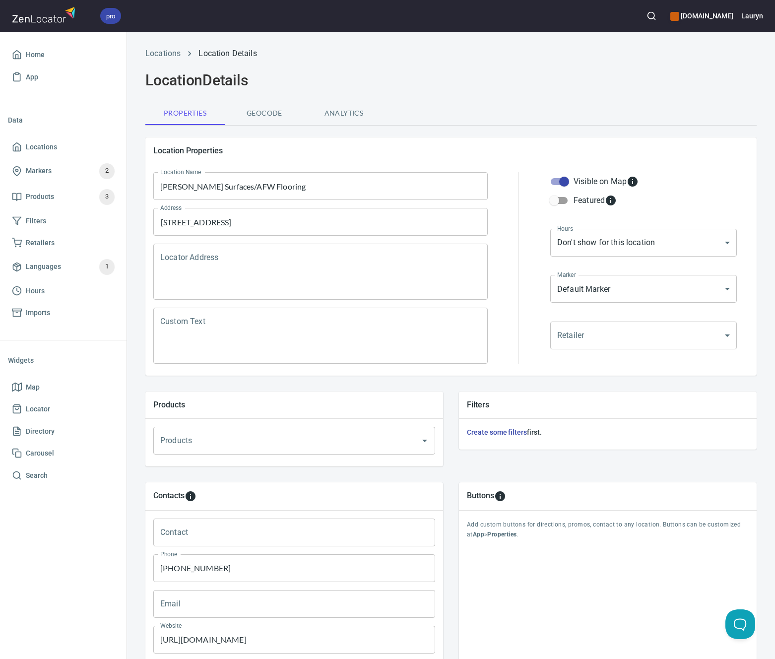
scroll to position [104, 0]
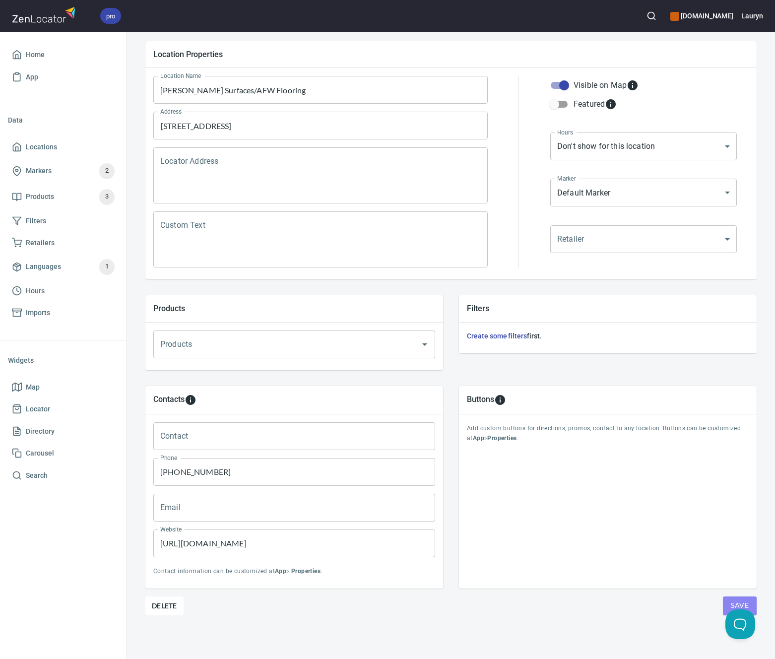
click at [731, 599] on span "Save" at bounding box center [740, 605] width 18 height 12
click at [55, 150] on span "Locations" at bounding box center [41, 147] width 31 height 12
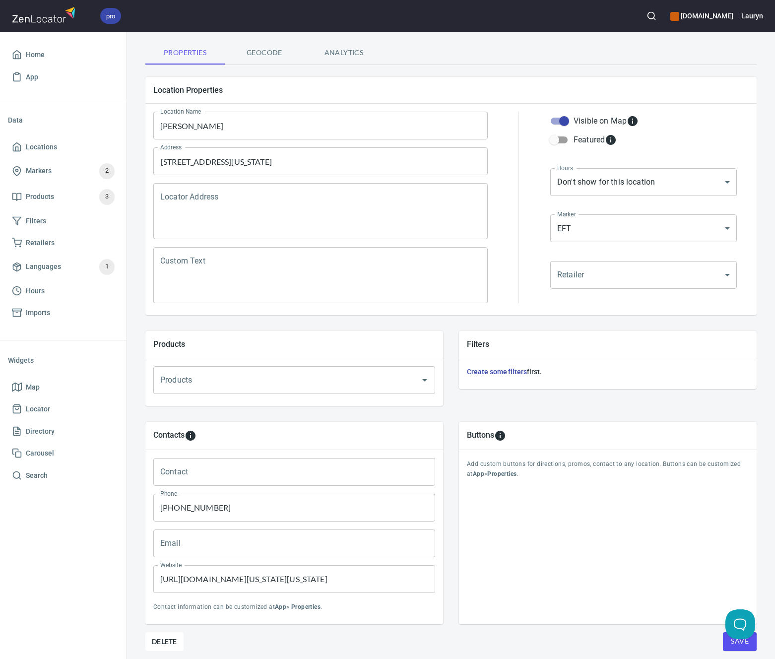
scroll to position [104, 0]
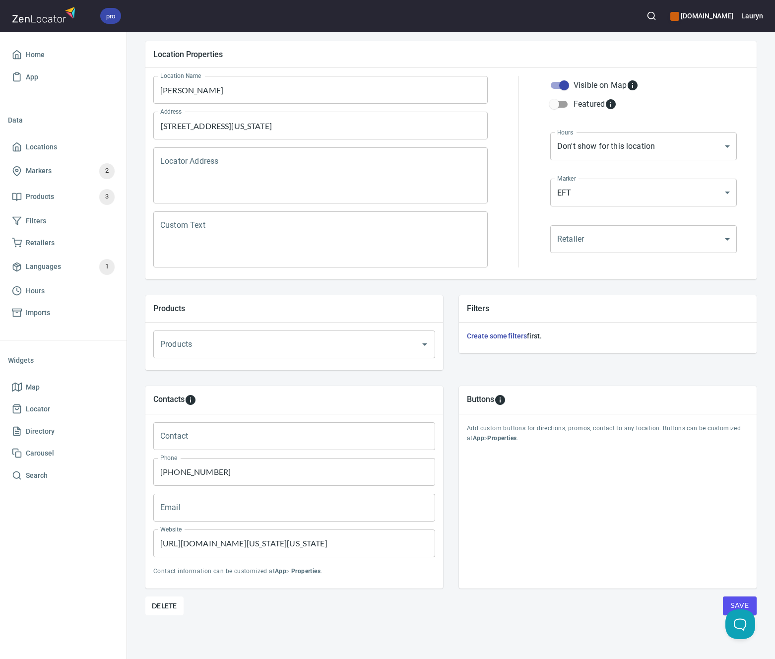
click at [155, 610] on div "Location Properties Location Name [PERSON_NAME] Location Name Address [STREET_A…" at bounding box center [450, 346] width 611 height 626
click at [155, 600] on span "Delete" at bounding box center [164, 606] width 25 height 12
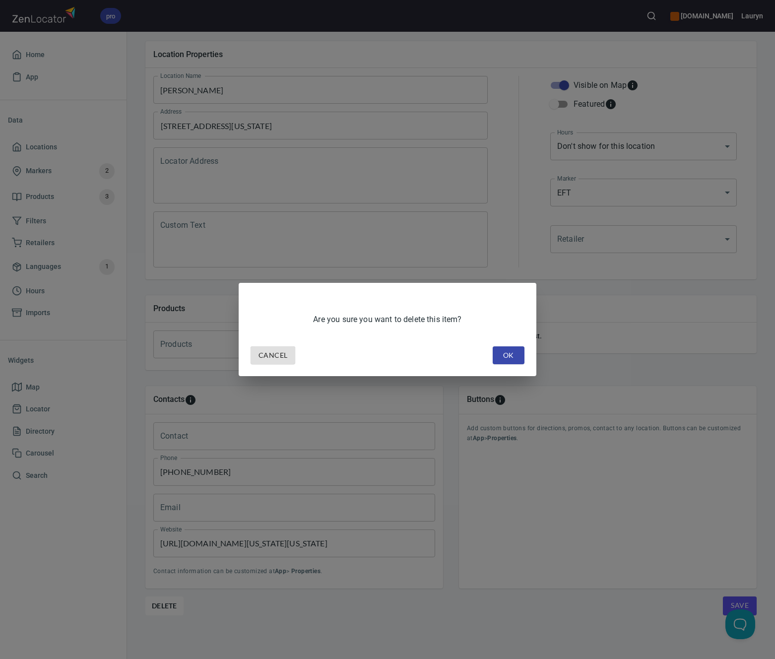
click at [518, 354] on button "OK" at bounding box center [509, 355] width 32 height 18
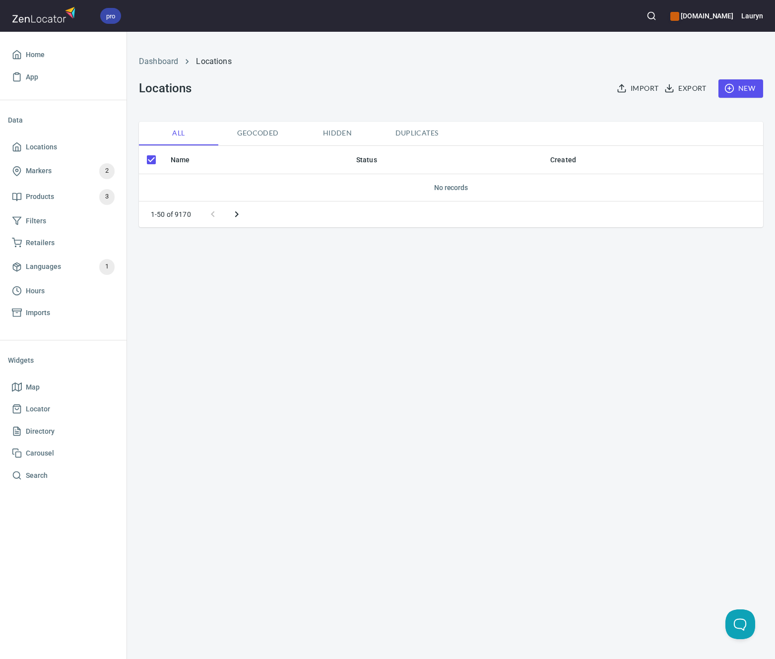
checkbox input "false"
